Goal: Information Seeking & Learning: Learn about a topic

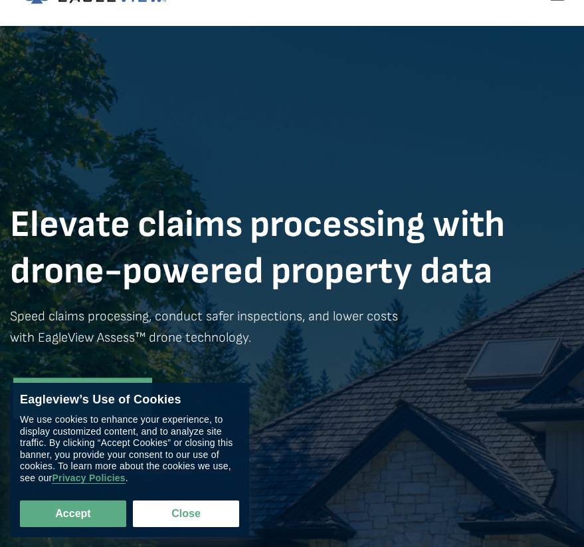
scroll to position [119, 0]
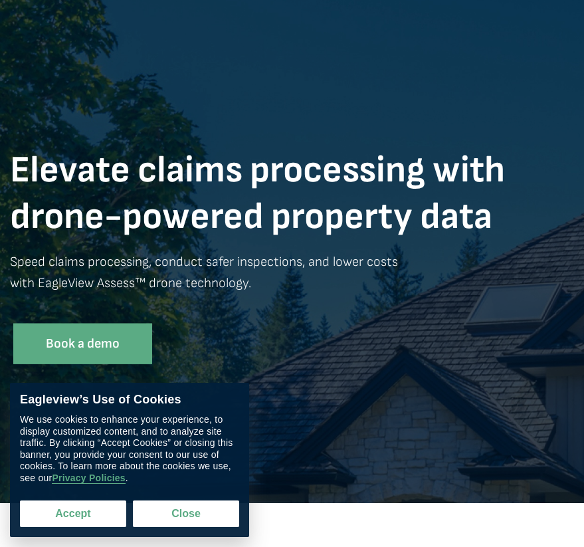
click at [92, 514] on button "Accept" at bounding box center [73, 514] width 106 height 27
checkbox input "true"
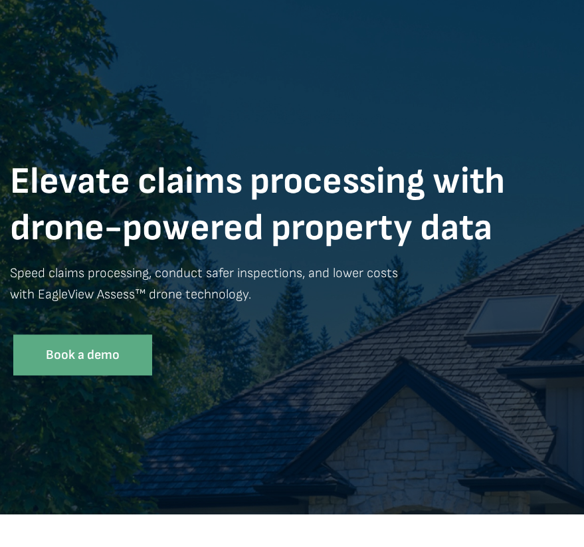
scroll to position [0, 0]
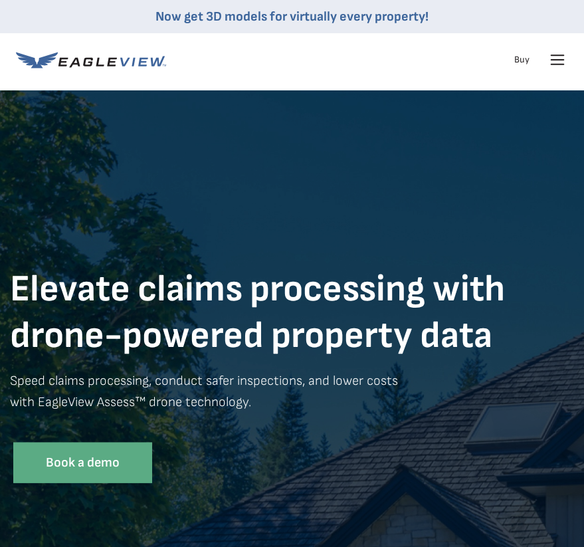
click at [554, 58] on icon at bounding box center [557, 59] width 21 height 21
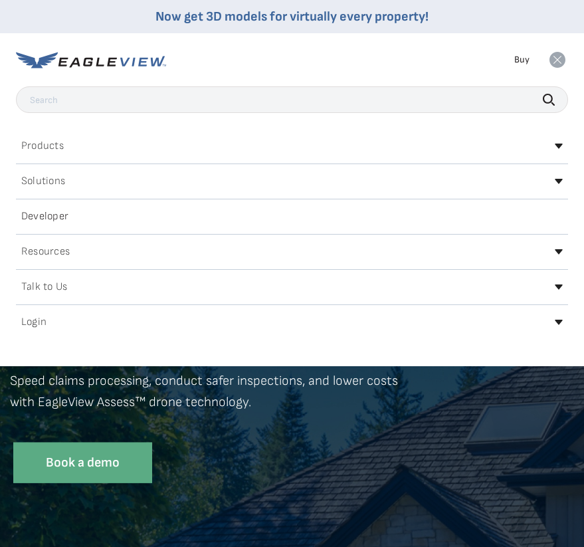
click at [68, 144] on div "Products" at bounding box center [292, 146] width 552 height 21
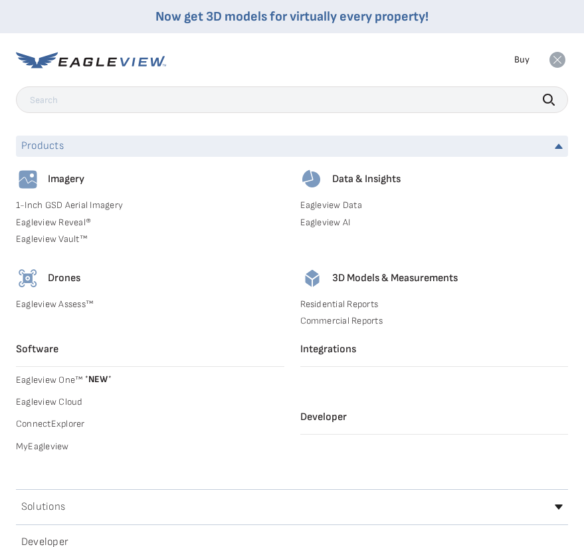
drag, startPoint x: 61, startPoint y: 276, endPoint x: 27, endPoint y: 275, distance: 33.9
click at [61, 276] on h4 "Drones" at bounding box center [64, 278] width 33 height 13
click at [25, 275] on img at bounding box center [28, 279] width 24 height 24
click at [42, 303] on link "Eagleview Assess™" at bounding box center [150, 304] width 269 height 12
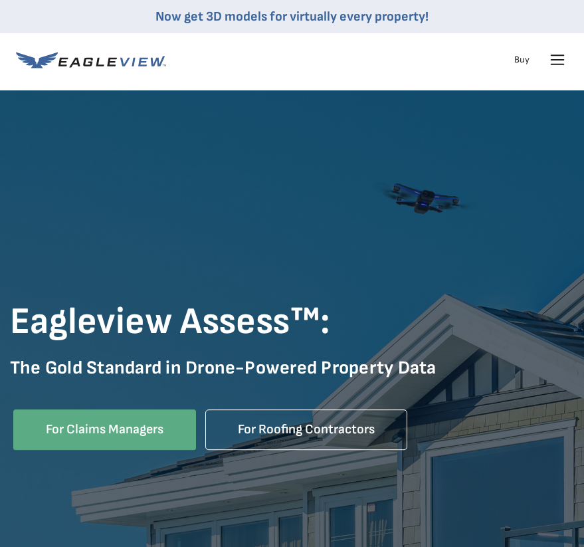
click at [302, 425] on span "Online" at bounding box center [296, 418] width 40 height 17
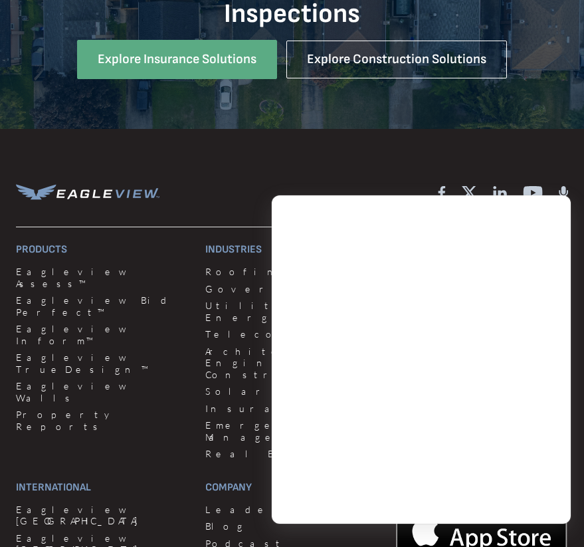
scroll to position [2329, 0]
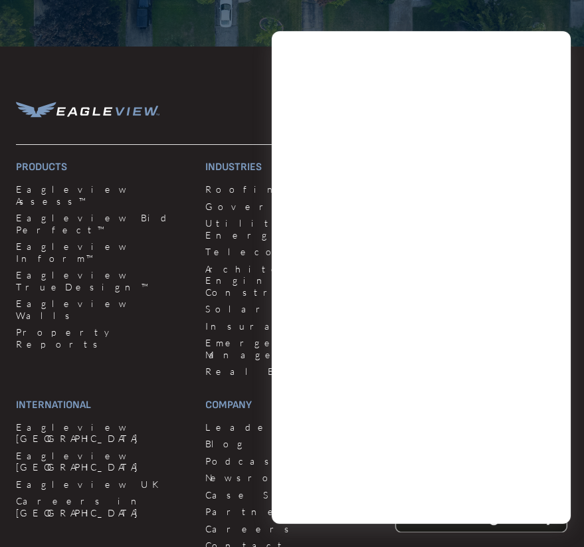
click at [195, 199] on div "Products Eagleview Assess™ Eagleview Bid Perfect™ Eagleview Inform™ Eagleview T…" at bounding box center [292, 359] width 552 height 396
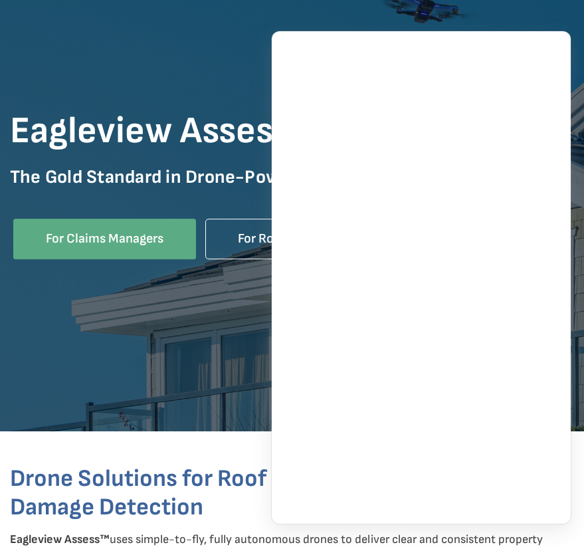
scroll to position [0, 0]
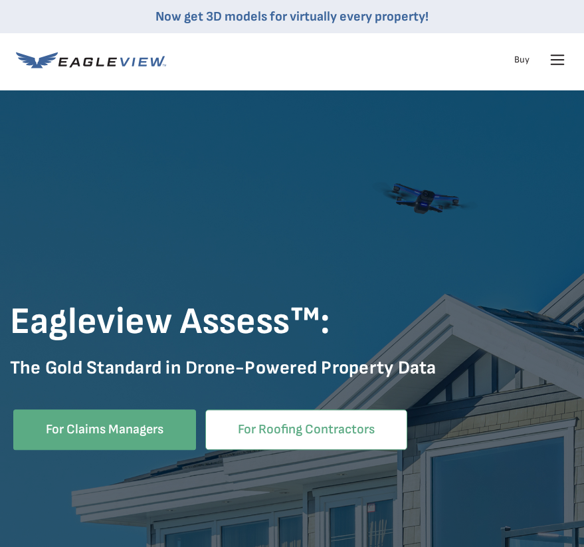
click at [279, 419] on link "For Roofing Contractors" at bounding box center [306, 429] width 202 height 41
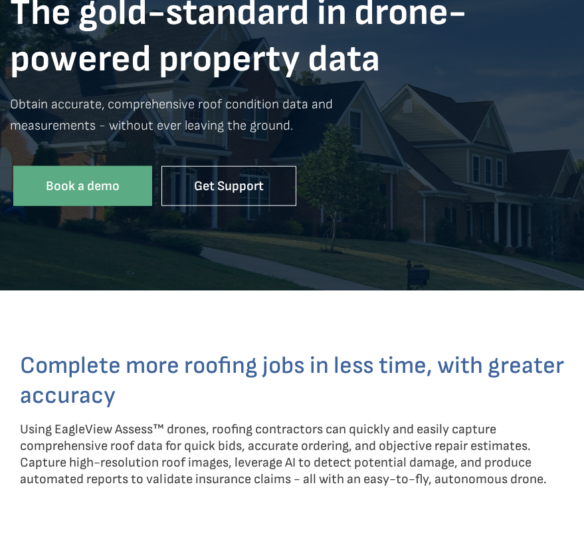
scroll to position [239, 0]
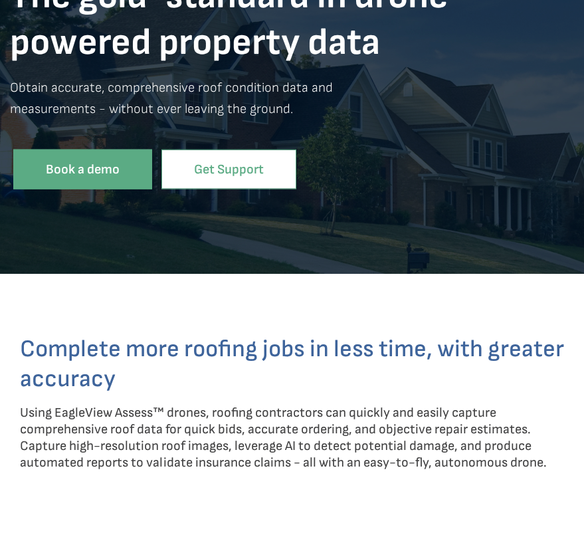
click at [225, 166] on link "Get Support" at bounding box center [229, 169] width 135 height 41
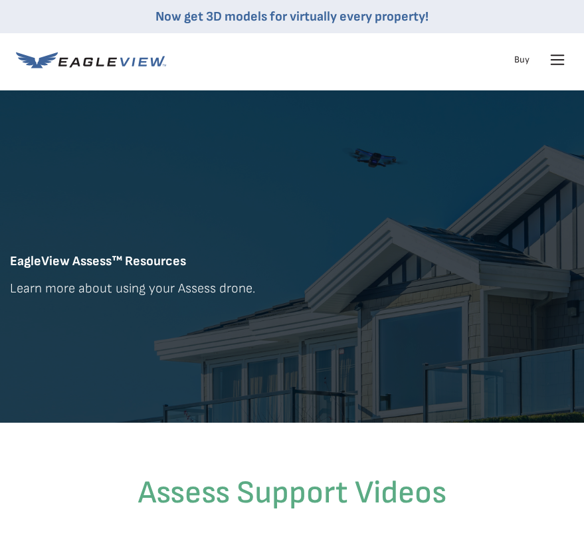
click at [521, 55] on link "Buy" at bounding box center [521, 60] width 15 height 12
